Goal: Task Accomplishment & Management: Manage account settings

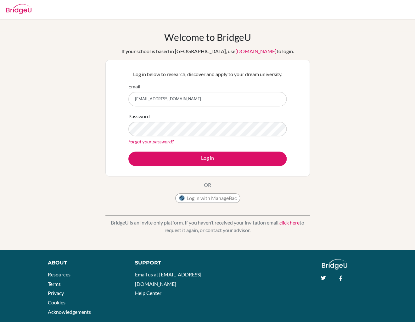
type input "eyadhqzidan@gmail.com"
click at [128, 152] on button "Log in" at bounding box center [207, 159] width 158 height 14
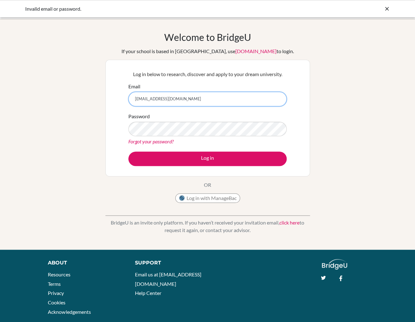
click at [181, 97] on input "eyadhqzidan@gmail.com" at bounding box center [207, 99] width 158 height 14
paste input "Hello eyad.zidan@amg.sch.ae! Someone has requested a link to change your passwo…"
type input "eyad.zidan@amg.sch.ae"
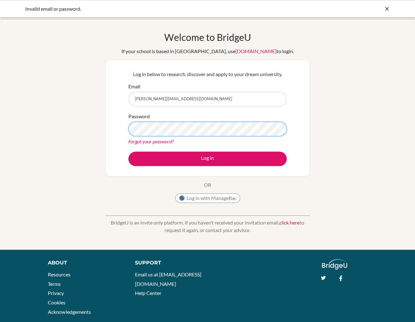
click at [128, 152] on button "Log in" at bounding box center [207, 159] width 158 height 14
click at [145, 137] on div "Password Forgot your password?" at bounding box center [207, 129] width 158 height 33
click at [144, 141] on link "Forgot your password?" at bounding box center [150, 141] width 45 height 6
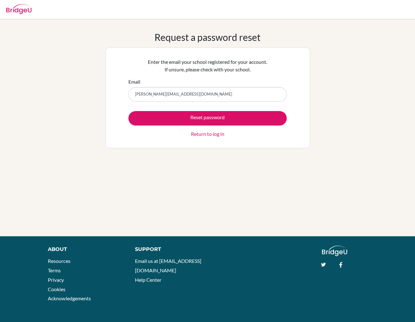
type input "[PERSON_NAME][EMAIL_ADDRESS][DOMAIN_NAME]"
click at [128, 111] on button "Reset password" at bounding box center [207, 118] width 158 height 14
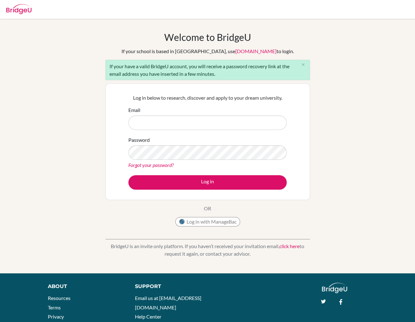
click at [152, 167] on link "Forgot your password?" at bounding box center [150, 165] width 45 height 6
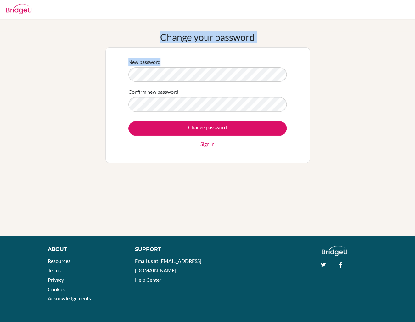
click at [273, 4] on body "Your browser is not supported by BridgeU. Please use Internet Explorer 11+, or …" at bounding box center [207, 161] width 415 height 322
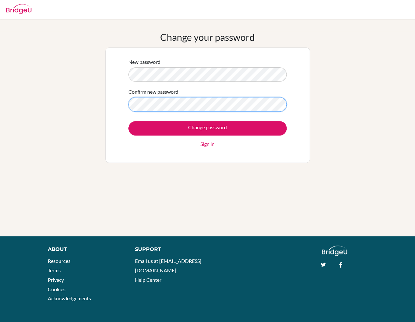
click at [128, 121] on input "Change password" at bounding box center [207, 128] width 158 height 14
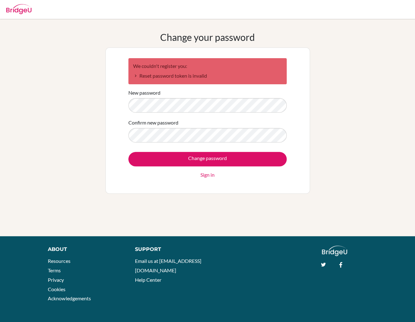
click at [162, 96] on div "New password" at bounding box center [207, 101] width 158 height 24
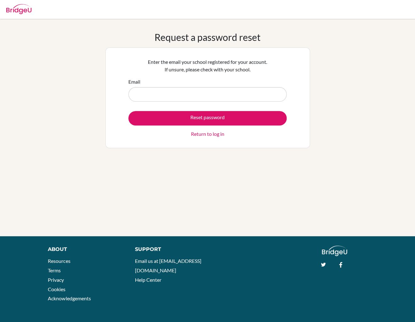
click at [184, 100] on input "Email" at bounding box center [207, 94] width 158 height 14
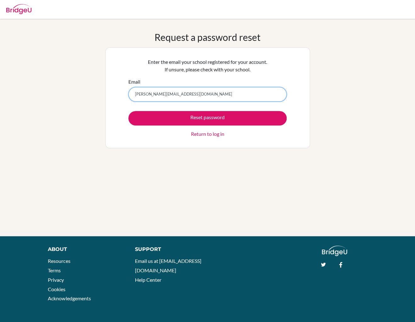
type input "eyad.zidan@amg.sch.ae"
click at [128, 111] on button "Reset password" at bounding box center [207, 118] width 158 height 14
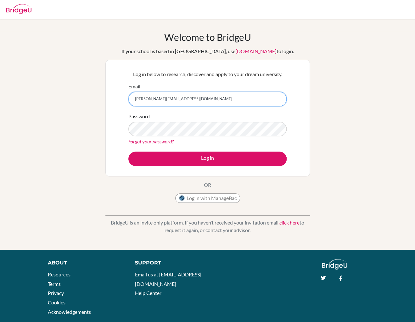
type input "[PERSON_NAME][EMAIL_ADDRESS][DOMAIN_NAME]"
click at [156, 120] on div "Password Forgot your password?" at bounding box center [207, 129] width 158 height 33
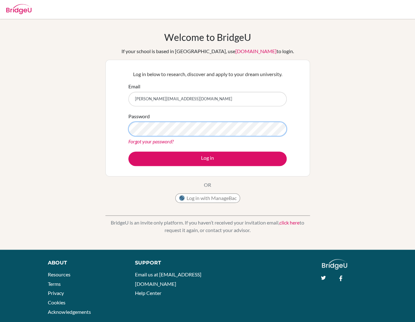
click at [128, 152] on button "Log in" at bounding box center [207, 159] width 158 height 14
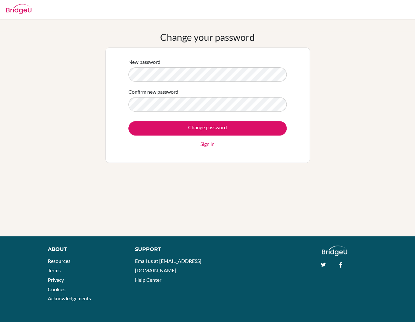
click at [140, 95] on label "Confirm new password" at bounding box center [153, 92] width 50 height 8
click at [128, 121] on input "Change password" at bounding box center [207, 128] width 158 height 14
